Goal: Task Accomplishment & Management: Use online tool/utility

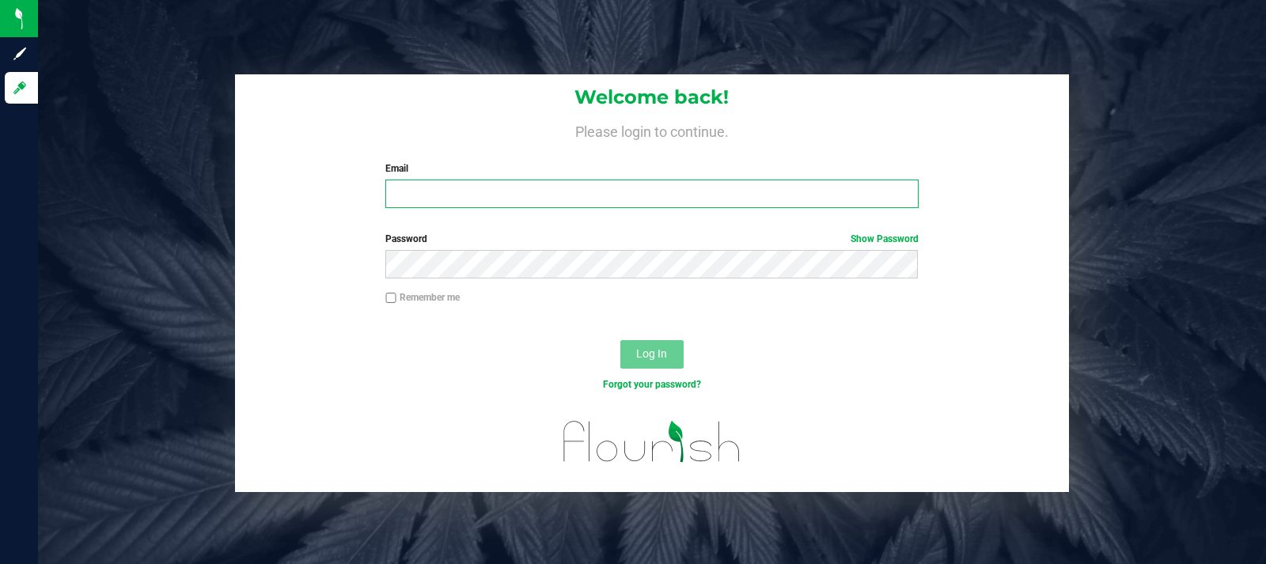
click at [629, 191] on input "Email" at bounding box center [651, 194] width 532 height 28
type input "[EMAIL_ADDRESS][DOMAIN_NAME]"
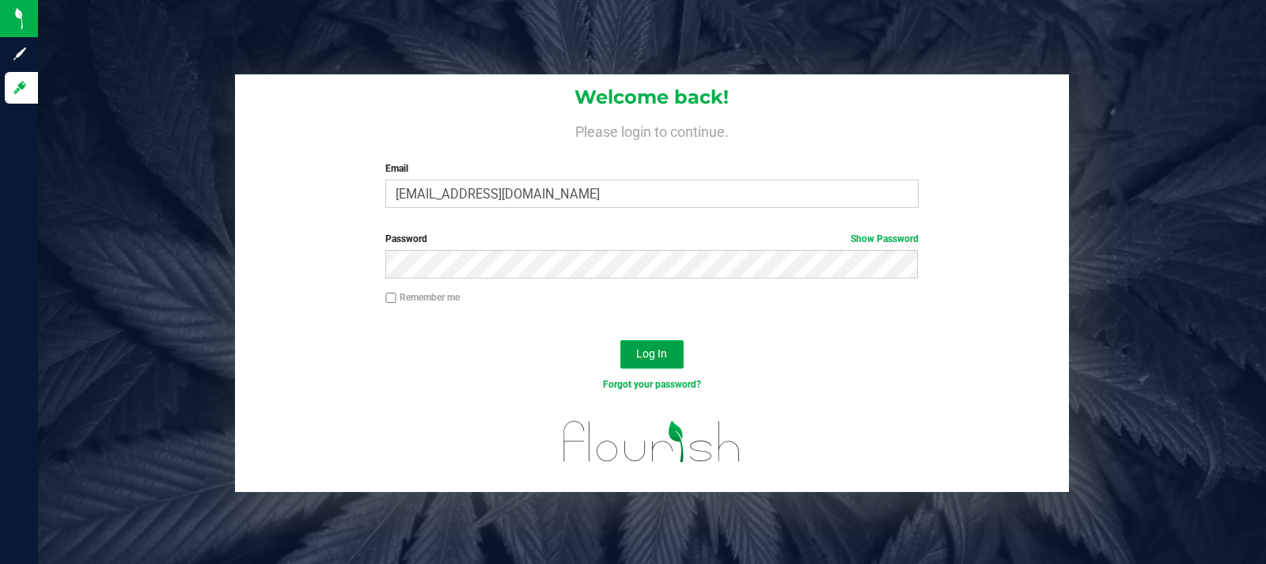
click at [658, 354] on span "Log In" at bounding box center [651, 353] width 31 height 13
click at [652, 362] on button "Log In" at bounding box center [651, 354] width 63 height 28
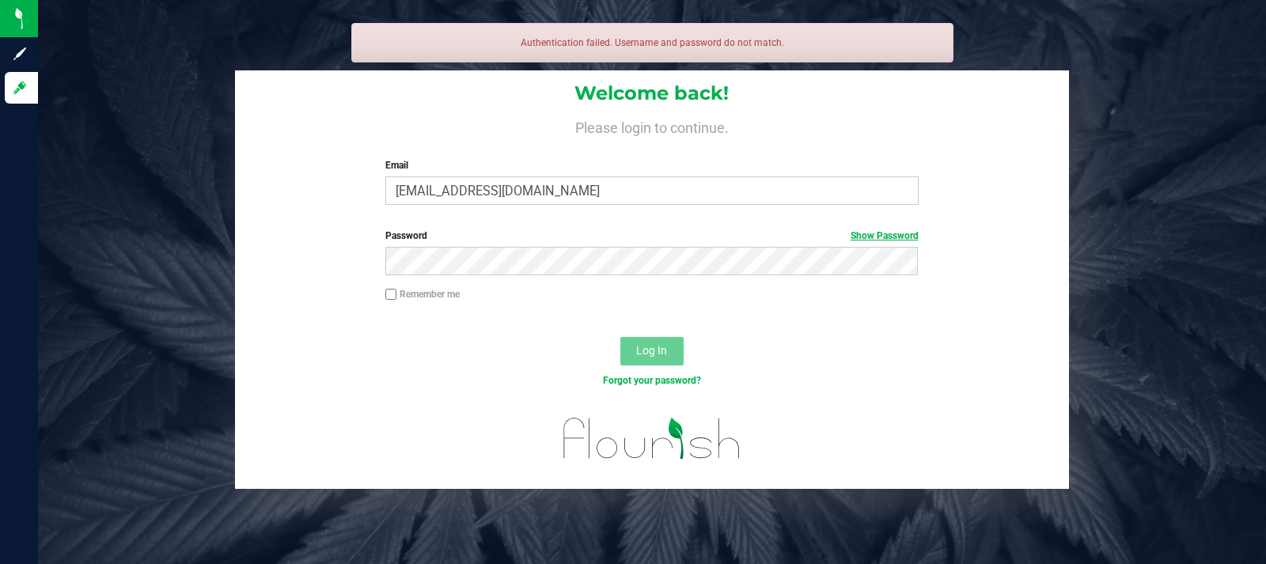
click at [886, 236] on link "Show Password" at bounding box center [884, 235] width 68 height 11
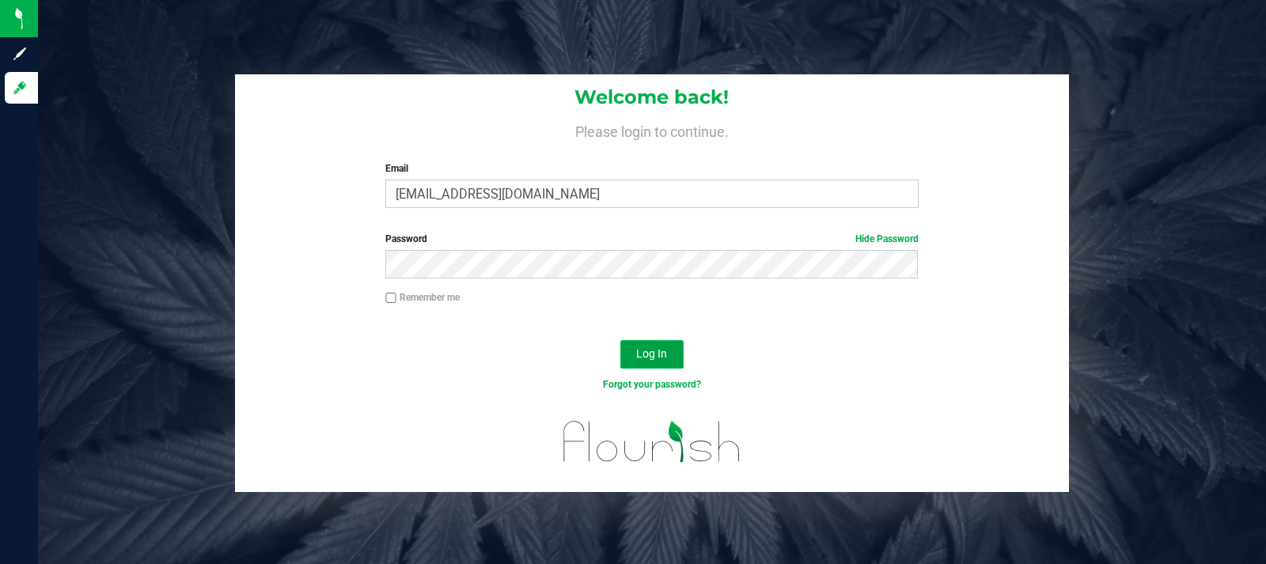
click at [655, 341] on button "Log In" at bounding box center [651, 354] width 63 height 28
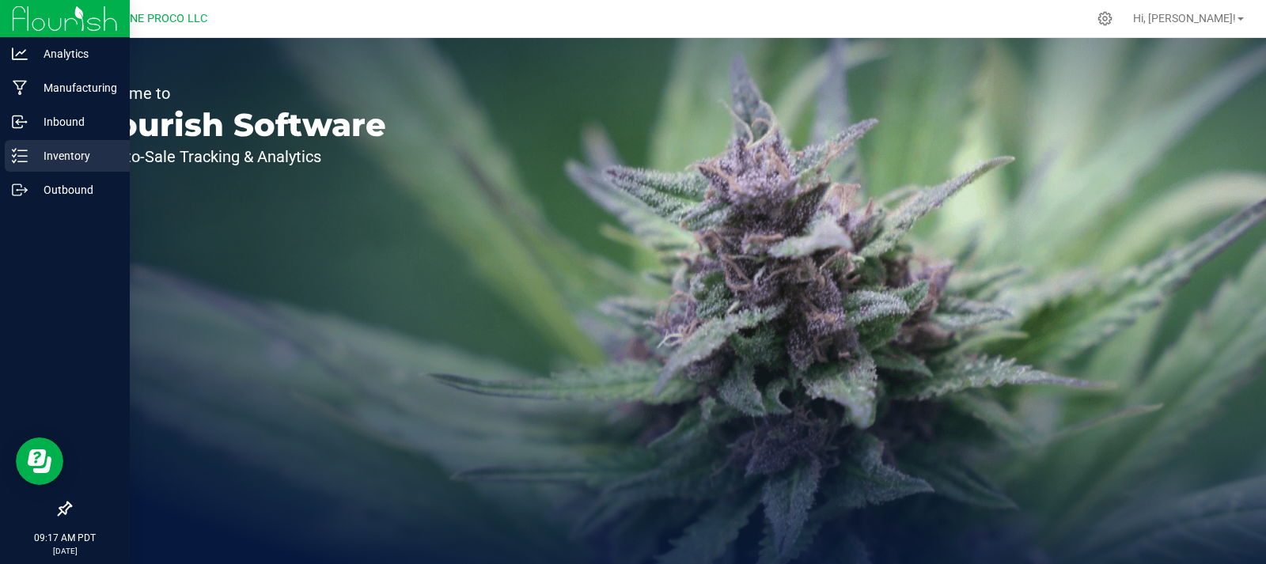
click at [40, 157] on p "Inventory" at bounding box center [75, 155] width 95 height 19
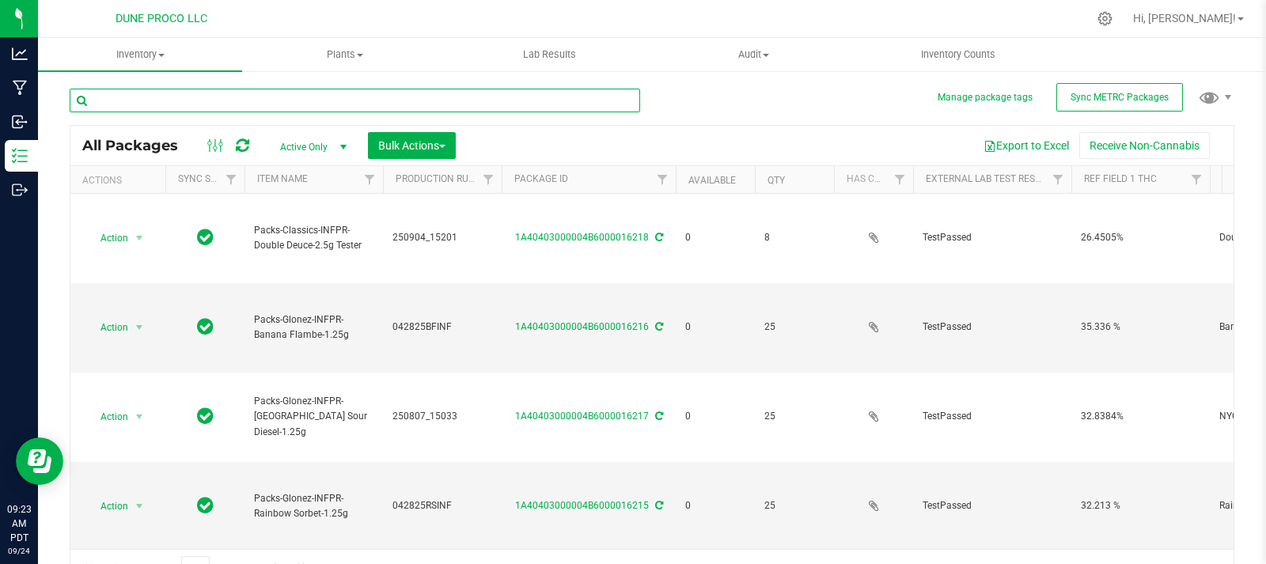
click at [266, 108] on input "text" at bounding box center [355, 101] width 570 height 24
click at [178, 100] on input "text" at bounding box center [355, 101] width 570 height 24
type input "16210"
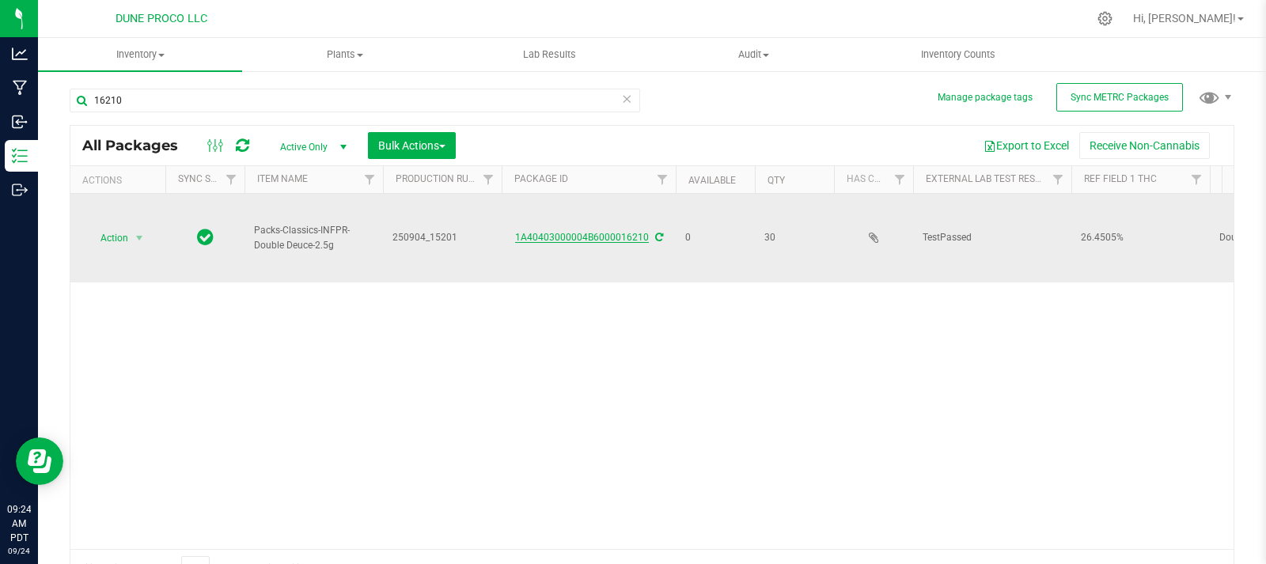
click at [577, 232] on link "1A40403000004B6000016210" at bounding box center [582, 237] width 134 height 11
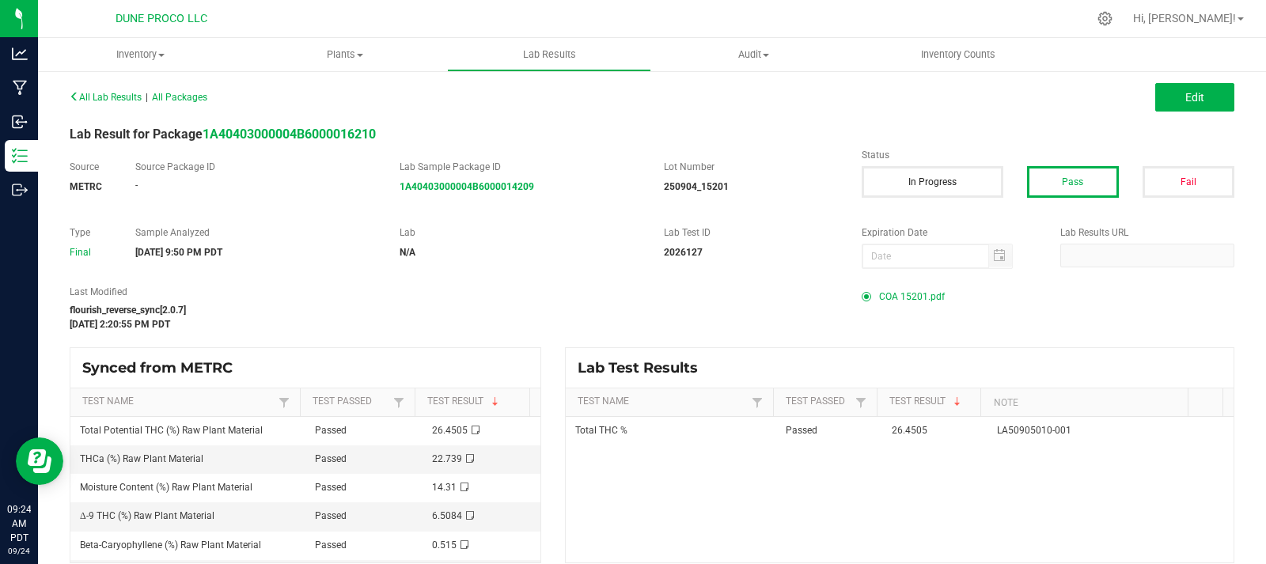
click at [879, 297] on span "COA 15201.pdf" at bounding box center [912, 297] width 66 height 24
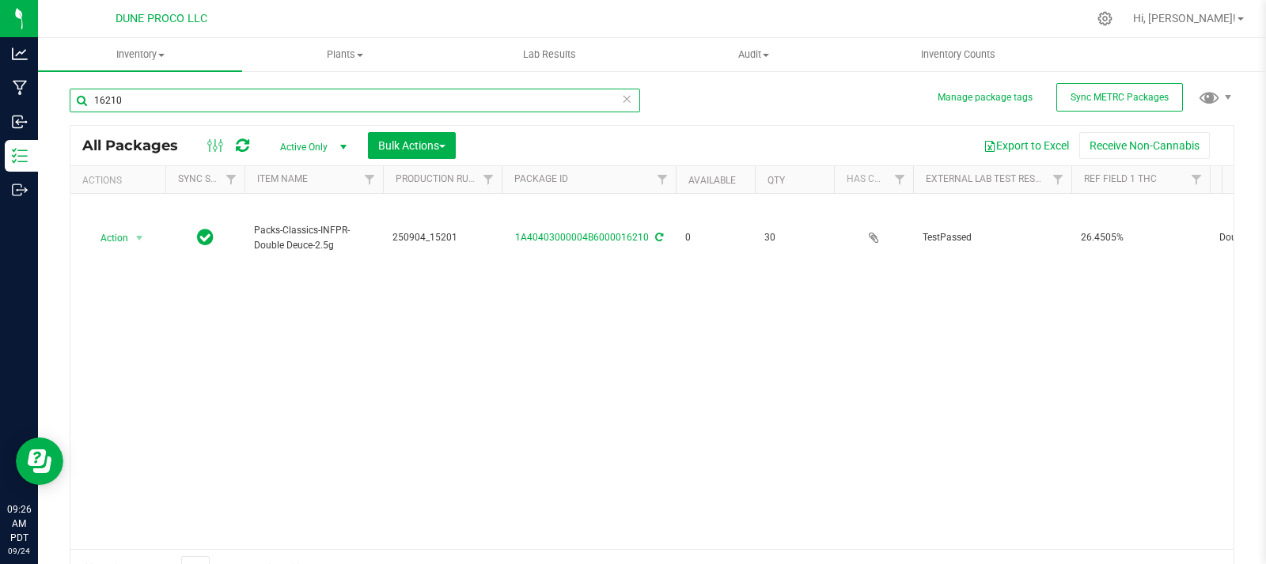
click at [280, 102] on input "16210" at bounding box center [355, 101] width 570 height 24
type input "1"
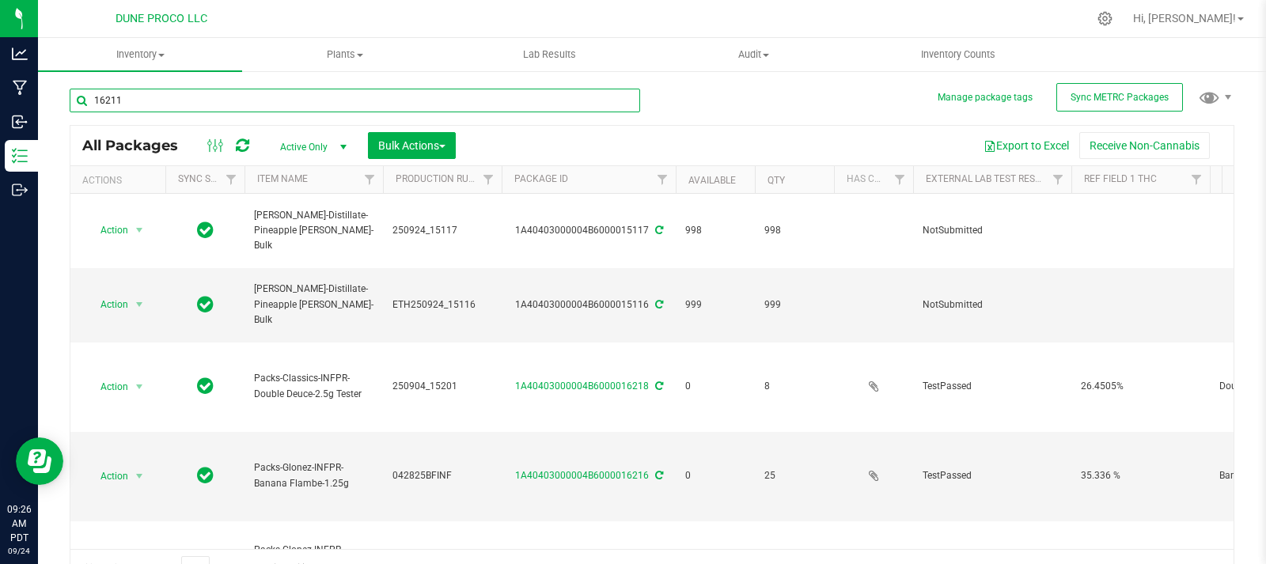
type input "16211"
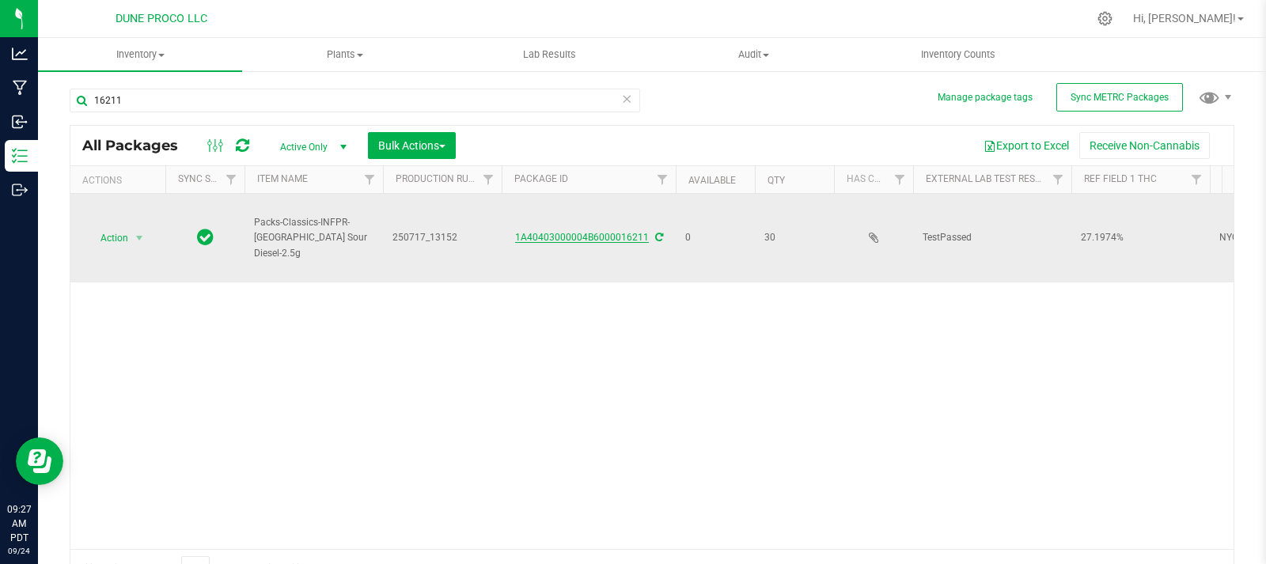
click at [599, 232] on link "1A40403000004B6000016211" at bounding box center [582, 237] width 134 height 11
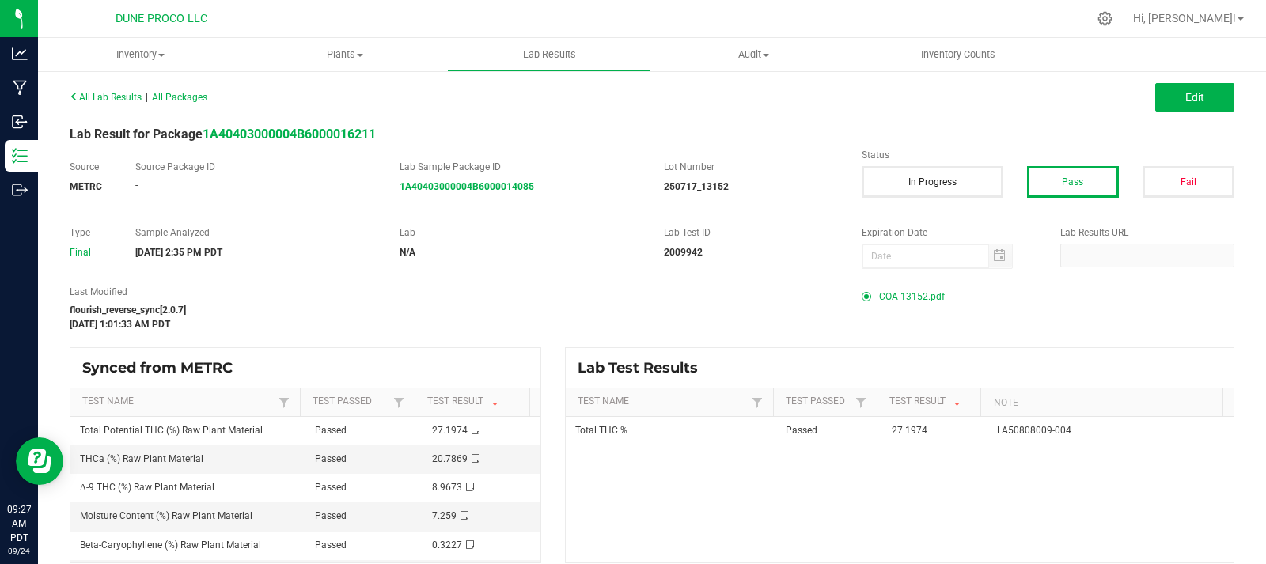
click at [924, 297] on span "COA 13152.pdf" at bounding box center [912, 297] width 66 height 24
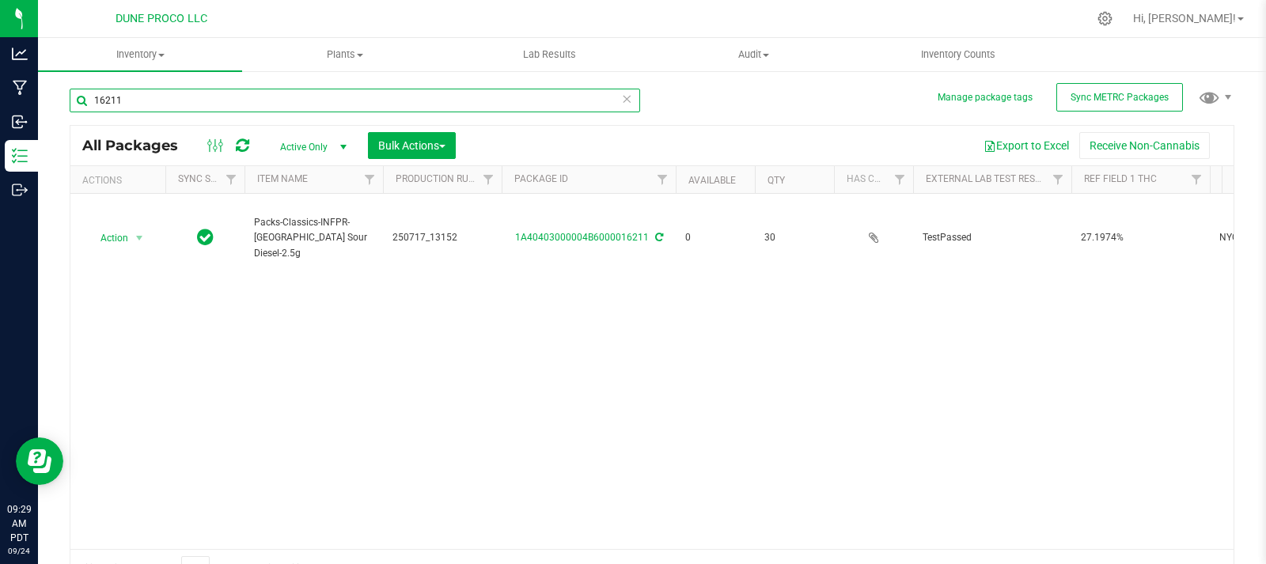
click at [237, 93] on input "16211" at bounding box center [355, 101] width 570 height 24
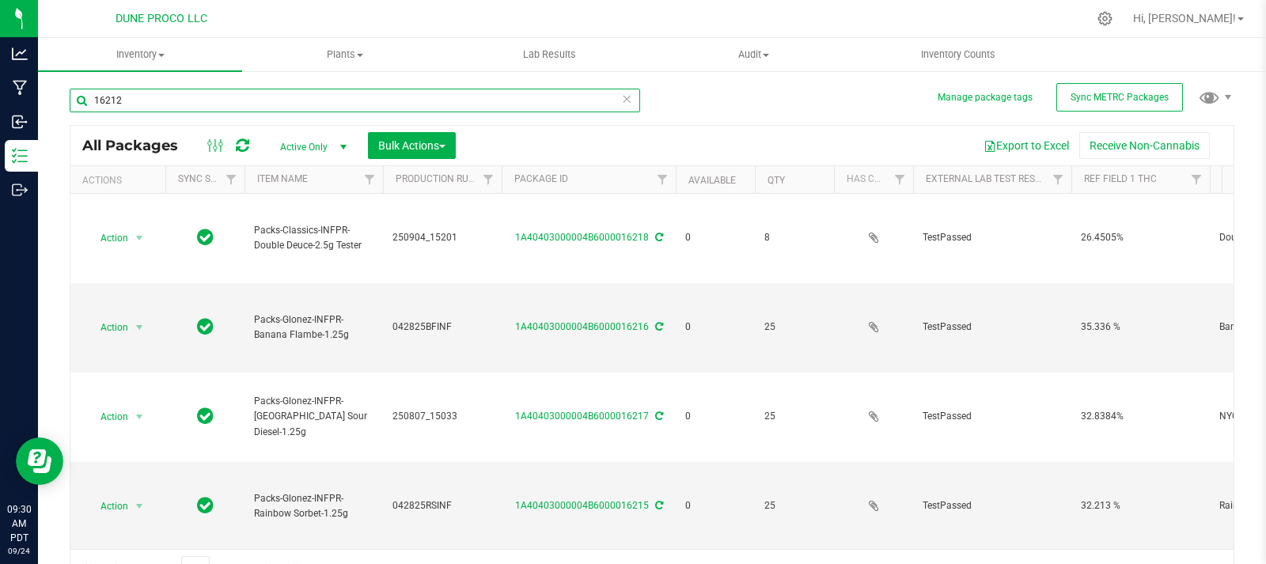
type input "16212"
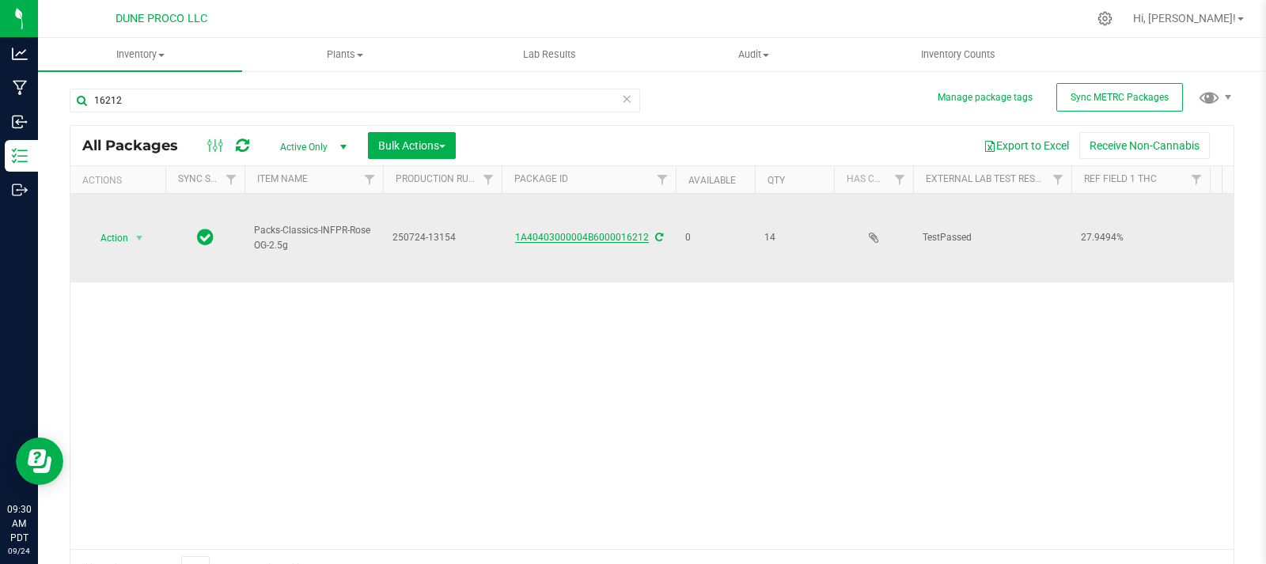
click at [629, 232] on link "1A40403000004B6000016212" at bounding box center [582, 237] width 134 height 11
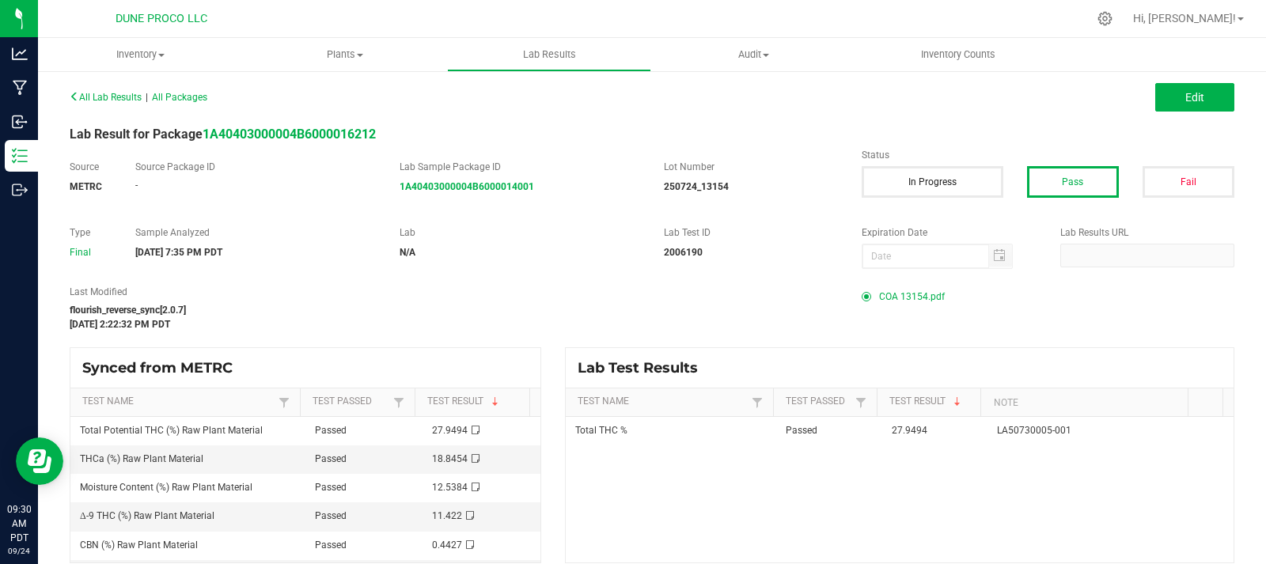
click at [880, 297] on span "COA 13154.pdf" at bounding box center [912, 297] width 66 height 24
